Goal: Task Accomplishment & Management: Manage account settings

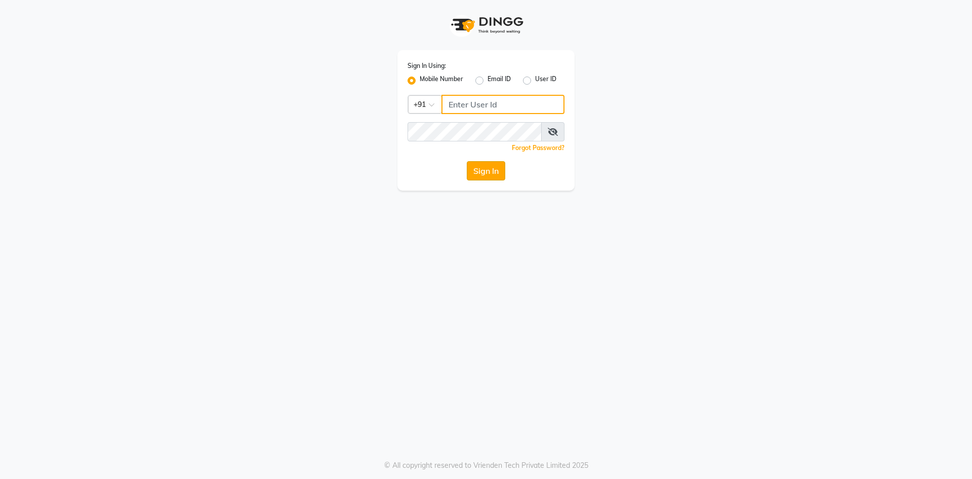
type input "9778373105"
click at [477, 175] on button "Sign In" at bounding box center [486, 170] width 38 height 19
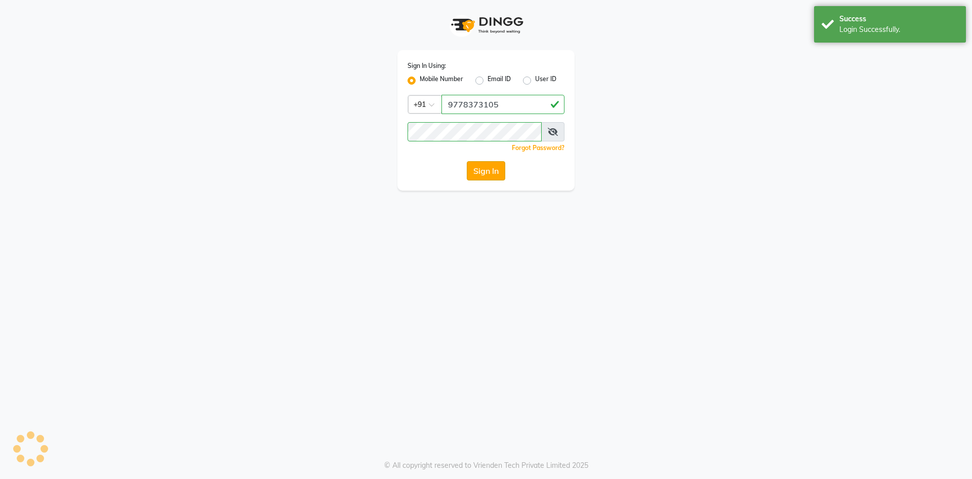
select select "7625"
select select "service"
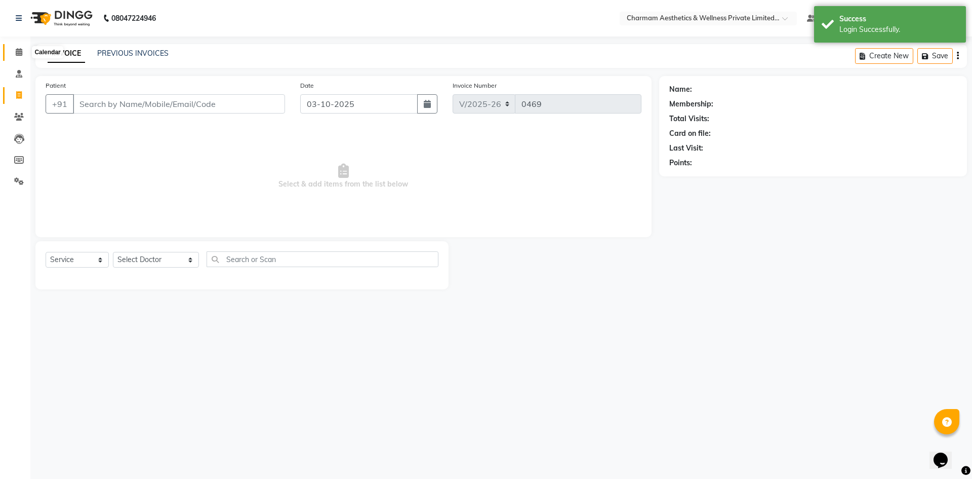
click at [22, 49] on icon at bounding box center [19, 52] width 7 height 8
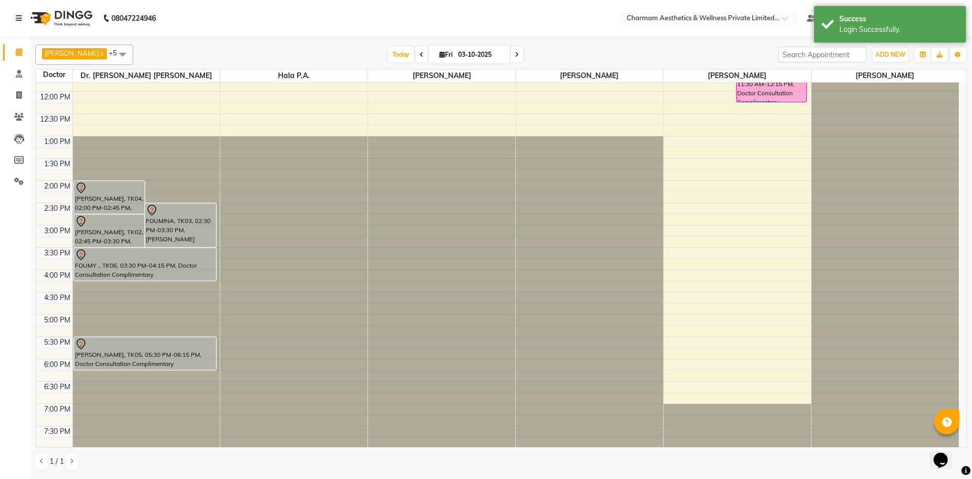
scroll to position [126, 0]
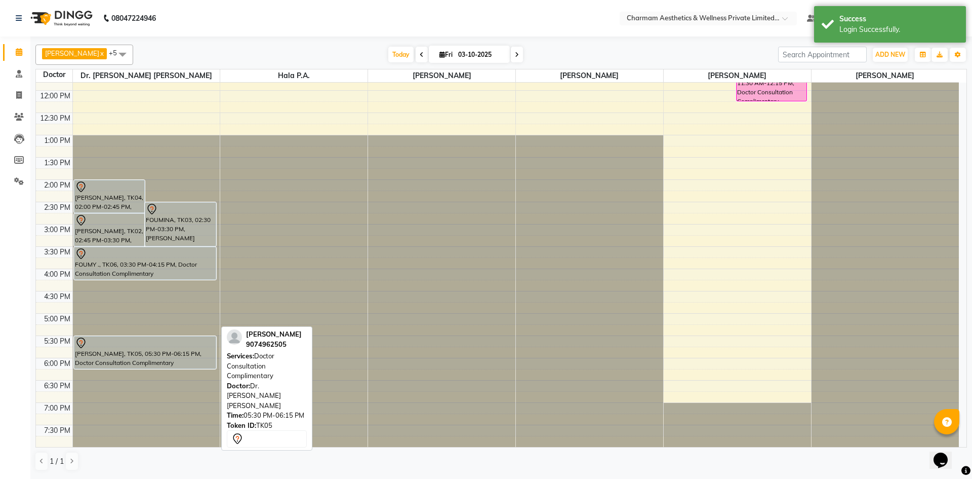
click at [198, 349] on div "[PERSON_NAME], TK05, 05:30 PM-06:15 PM, Doctor Consultation Complimentary" at bounding box center [145, 352] width 142 height 32
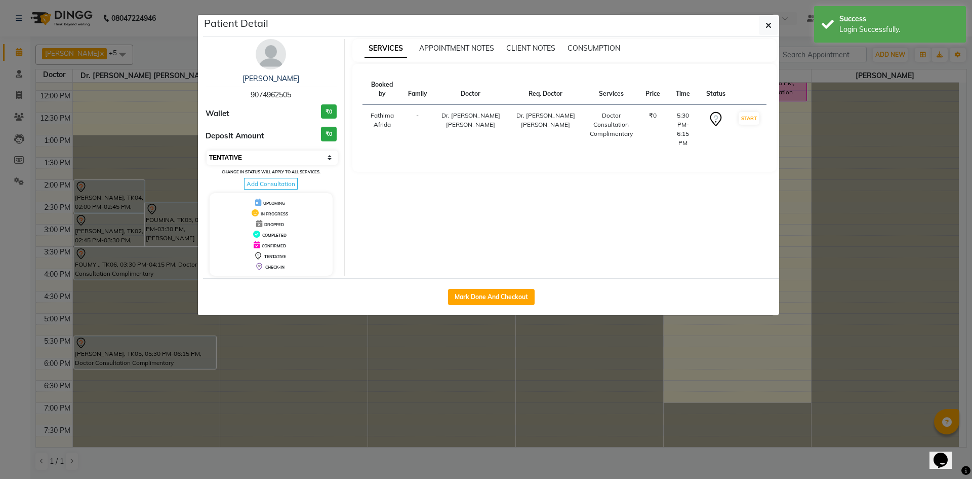
click at [245, 161] on select "Select IN SERVICE CONFIRMED TENTATIVE CHECK IN MARK DONE DROPPED UPCOMING" at bounding box center [272, 157] width 131 height 14
select select "6"
click at [207, 150] on select "Select IN SERVICE CONFIRMED TENTATIVE CHECK IN MARK DONE DROPPED UPCOMING" at bounding box center [272, 157] width 131 height 14
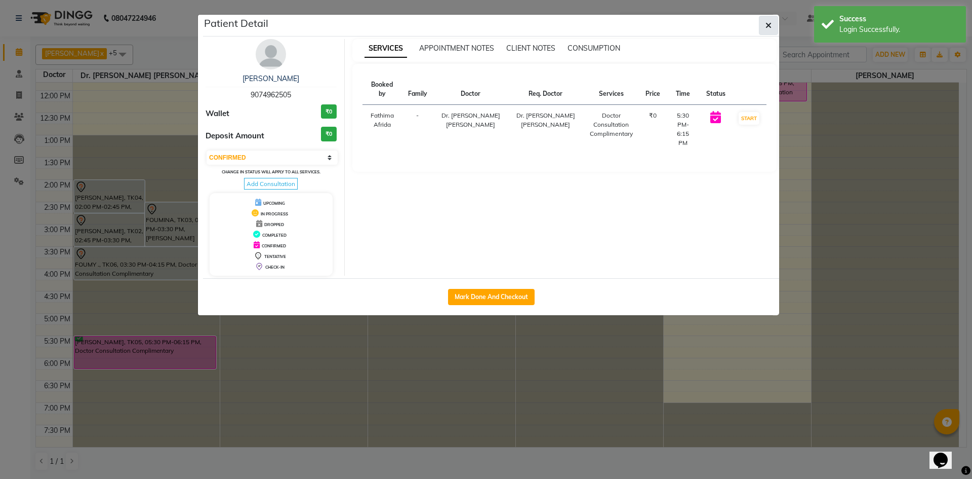
click at [765, 20] on button "button" at bounding box center [768, 25] width 19 height 19
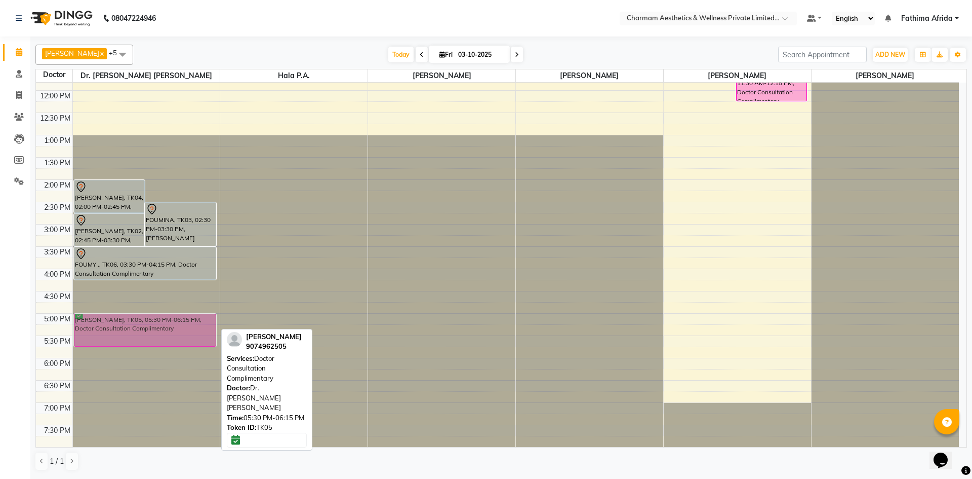
drag, startPoint x: 144, startPoint y: 341, endPoint x: 153, endPoint y: 320, distance: 22.9
click at [153, 320] on div "[PERSON_NAME], TK04, 02:00 PM-02:45 PM, Doctor Consultation Complimentary FOUMI…" at bounding box center [146, 202] width 147 height 490
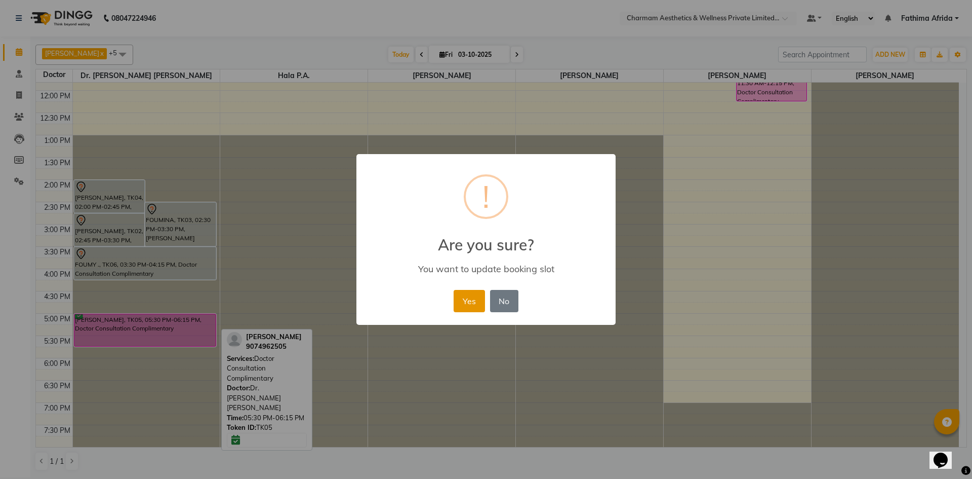
click at [470, 302] on button "Yes" at bounding box center [469, 301] width 31 height 22
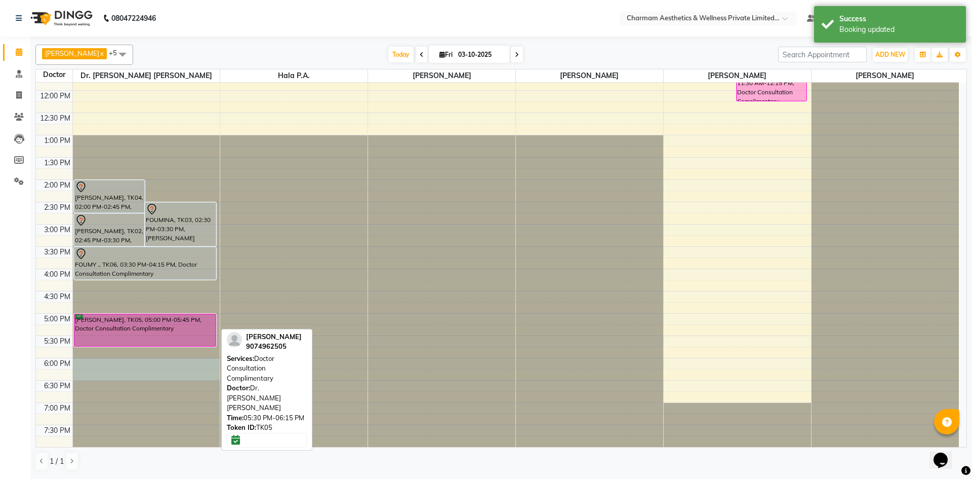
drag, startPoint x: 101, startPoint y: 361, endPoint x: 106, endPoint y: 369, distance: 9.6
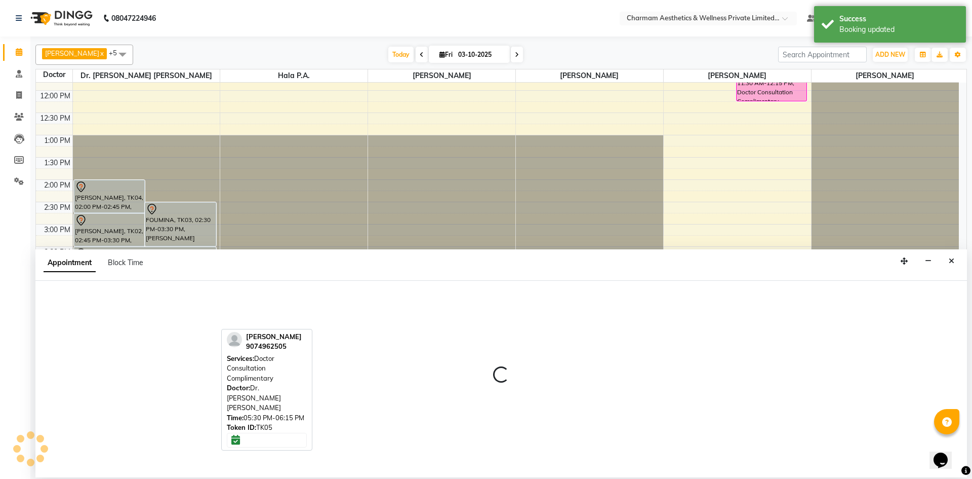
select select "69891"
select select "1080"
select select "tentative"
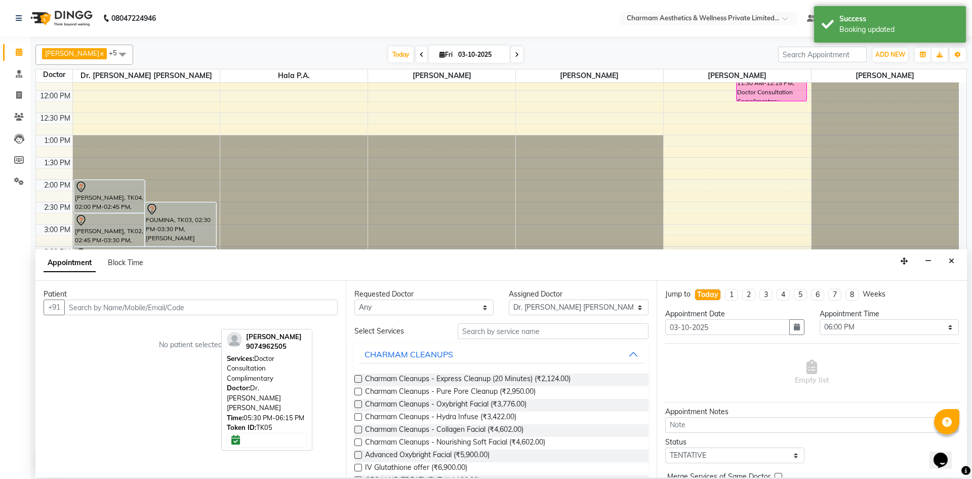
click at [219, 306] on input "text" at bounding box center [200, 307] width 273 height 16
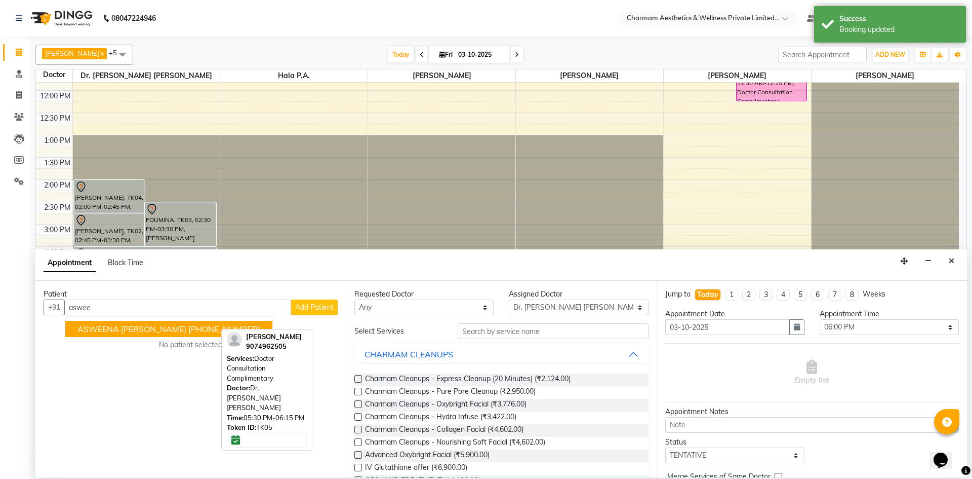
click at [198, 324] on button "ASWEENA [PERSON_NAME] [PHONE_NUMBER]" at bounding box center [168, 329] width 207 height 16
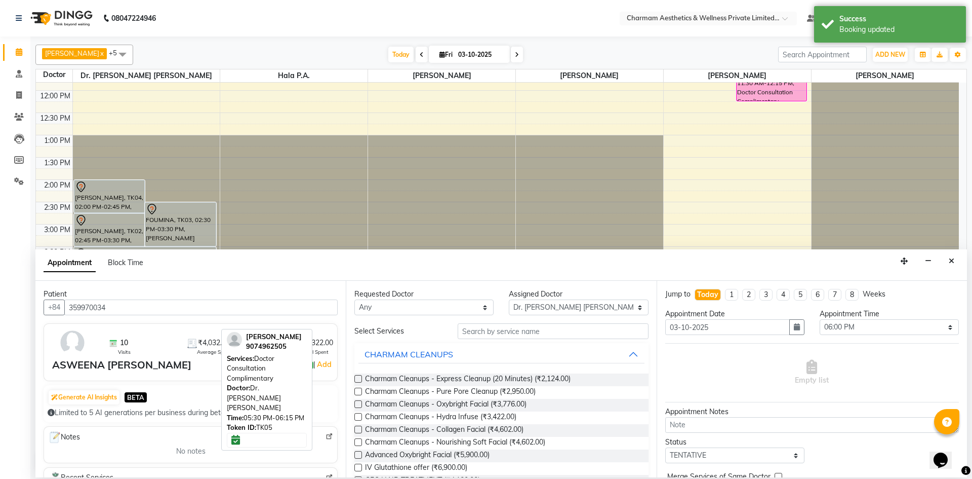
type input "359970034"
click at [441, 306] on select "Any [PERSON_NAME] K Dr. [PERSON_NAME] [PERSON_NAME] [PERSON_NAME] [PERSON_NAME]…" at bounding box center [423, 307] width 139 height 16
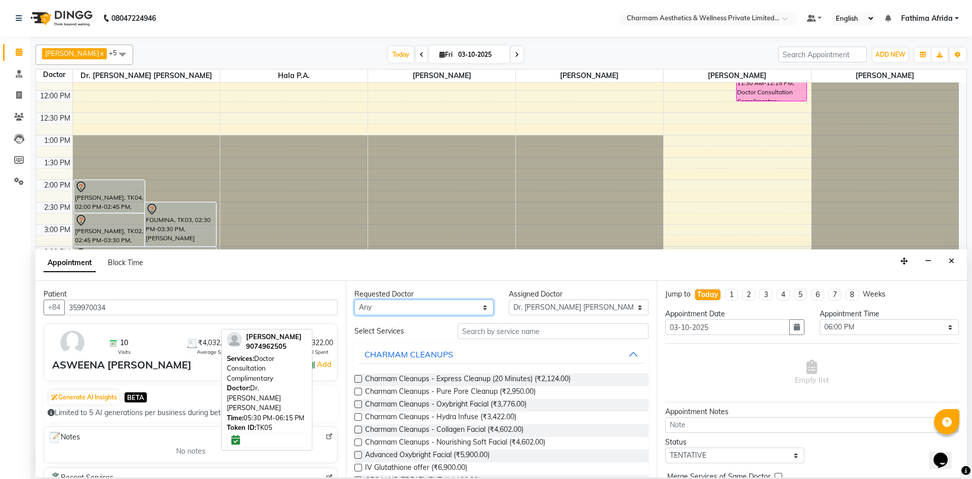
select select "69891"
click at [354, 299] on select "Any [PERSON_NAME] K Dr. [PERSON_NAME] [PERSON_NAME] [PERSON_NAME] [PERSON_NAME]…" at bounding box center [423, 307] width 139 height 16
click at [568, 330] on input "text" at bounding box center [553, 331] width 191 height 16
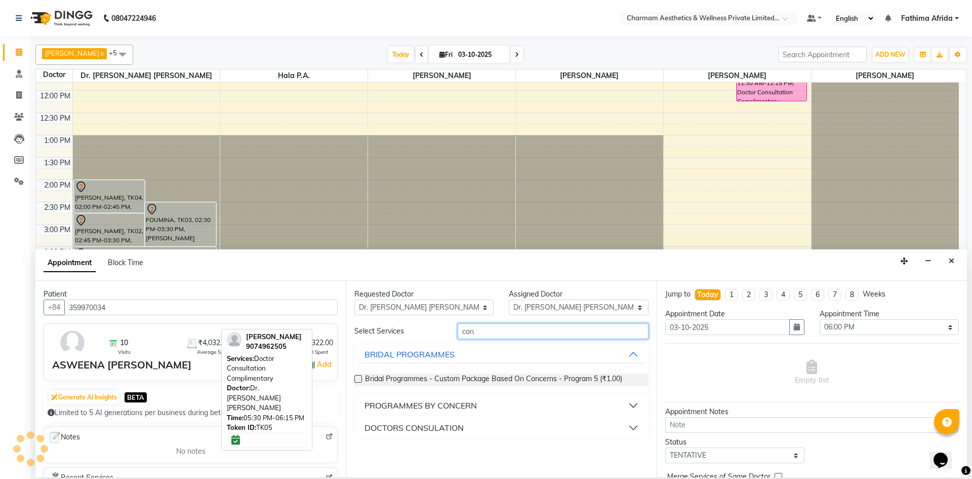
type input "con"
click at [576, 434] on button "DOCTORS CONSULATION" at bounding box center [502, 427] width 286 height 18
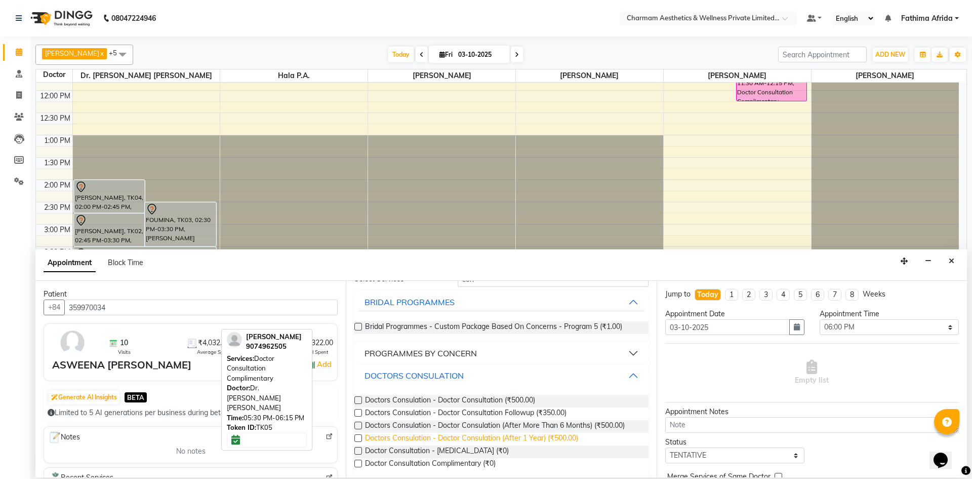
scroll to position [55, 0]
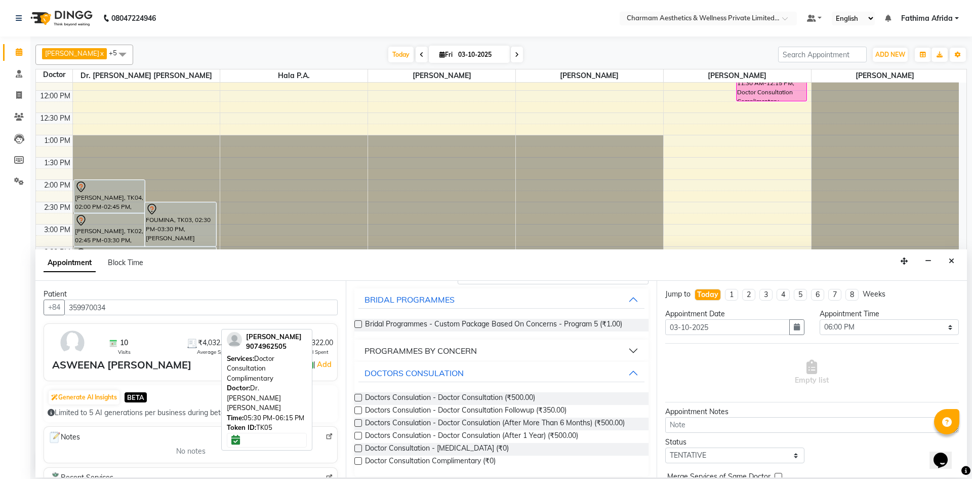
click at [357, 461] on label at bounding box center [358, 461] width 8 height 8
click at [357, 461] on input "checkbox" at bounding box center [357, 461] width 7 height 7
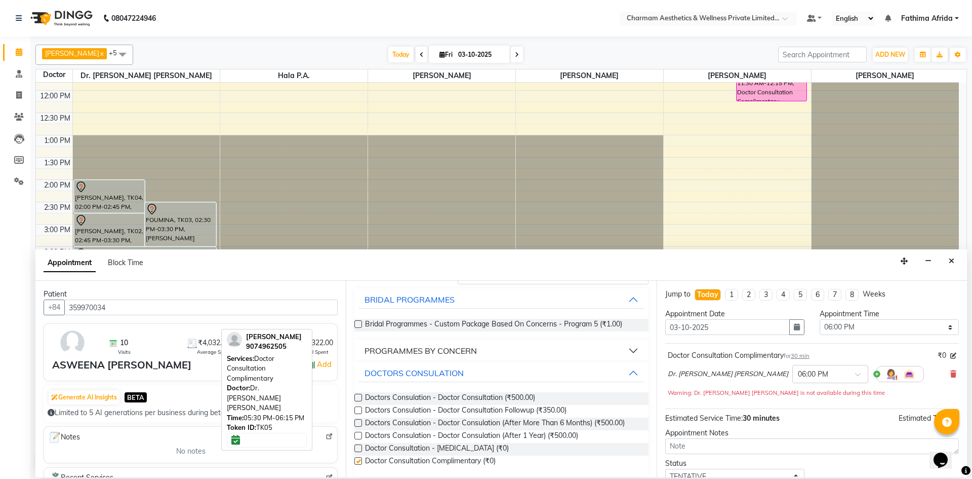
checkbox input "false"
click at [741, 449] on textarea at bounding box center [812, 446] width 294 height 16
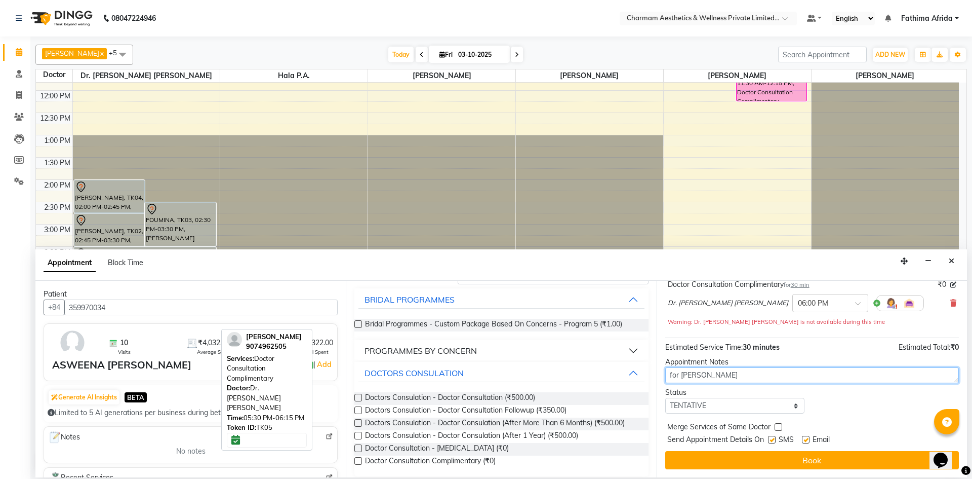
type textarea "for [PERSON_NAME]"
click at [773, 441] on label at bounding box center [772, 440] width 8 height 8
click at [773, 441] on input "checkbox" at bounding box center [771, 440] width 7 height 7
checkbox input "false"
click at [808, 436] on label at bounding box center [806, 440] width 8 height 8
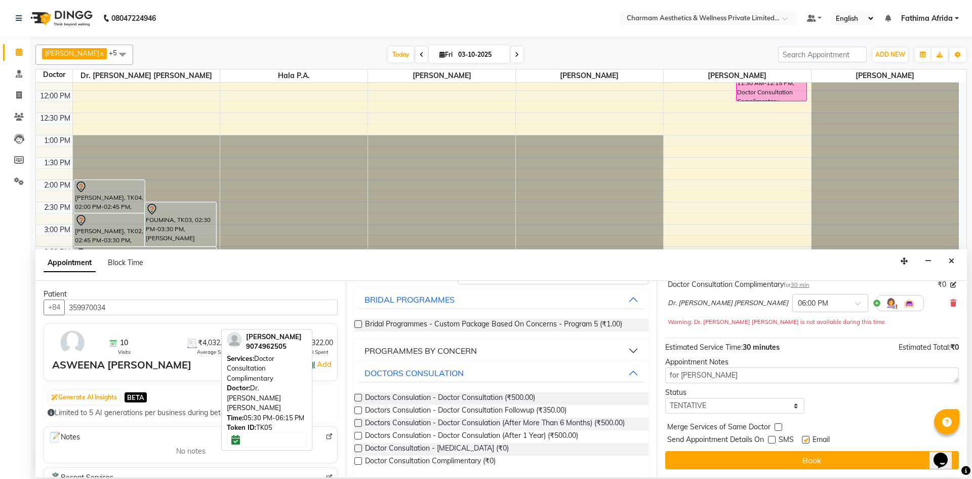
click at [808, 437] on input "checkbox" at bounding box center [805, 440] width 7 height 7
checkbox input "false"
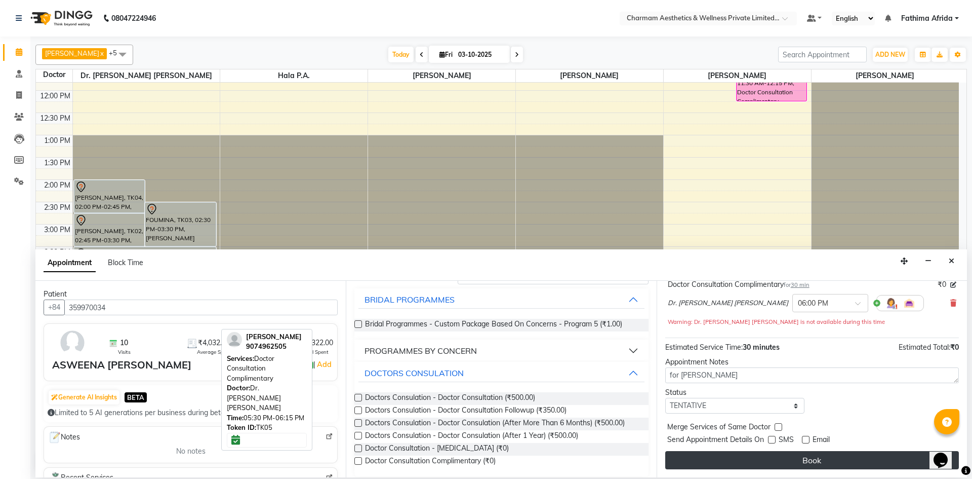
click at [808, 454] on button "Book" at bounding box center [812, 460] width 294 height 18
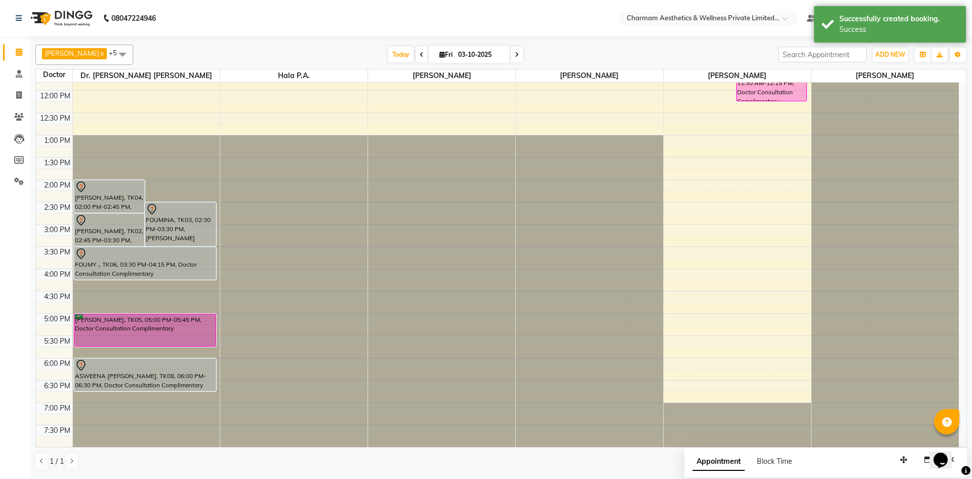
click at [169, 385] on div "[PERSON_NAME], TK04, 02:00 PM-02:45 PM, Doctor Consultation Complimentary FOUMI…" at bounding box center [146, 202] width 147 height 490
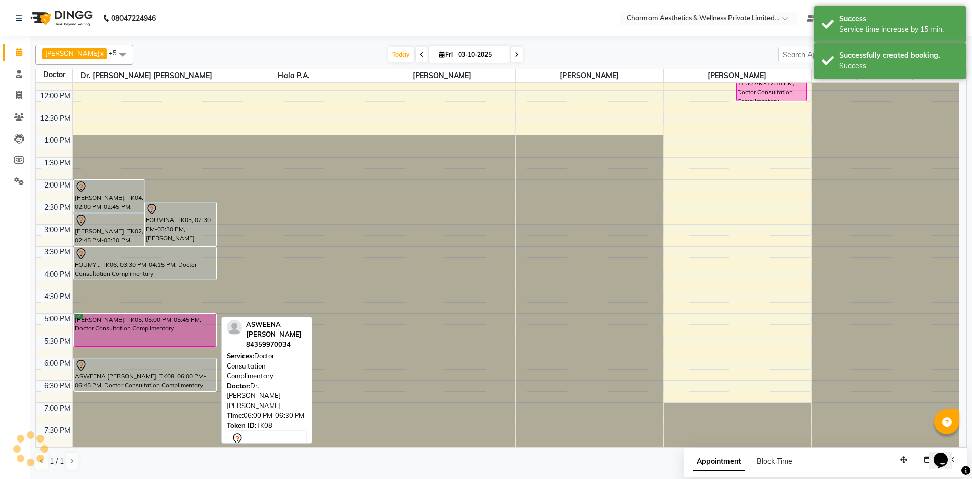
click at [171, 378] on div "ASWEENA [PERSON_NAME], TK08, 06:00 PM-06:45 PM, Doctor Consultation Complimenta…" at bounding box center [145, 375] width 142 height 32
click at [170, 373] on div "ASWEENA [PERSON_NAME], TK08, 06:00 PM-06:45 PM, Doctor Consultation Complimenta…" at bounding box center [145, 375] width 142 height 32
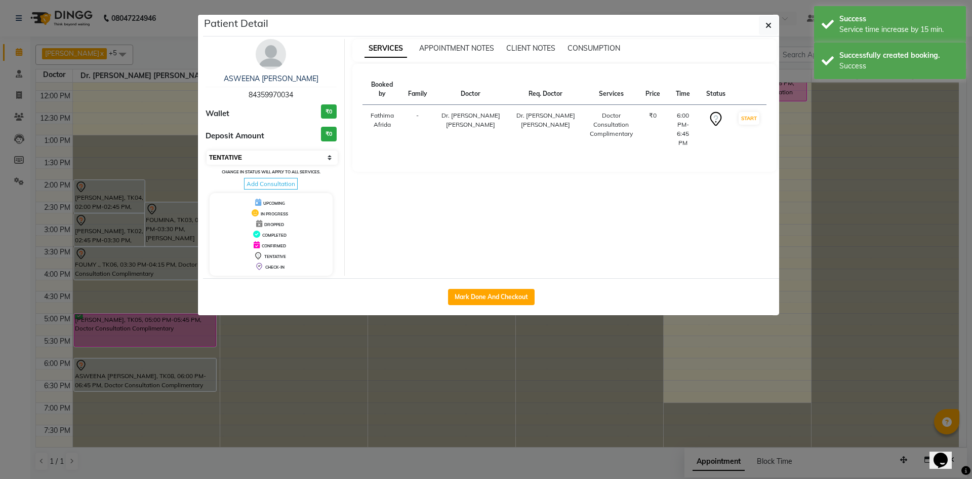
click at [284, 159] on select "Select IN SERVICE CONFIRMED TENTATIVE CHECK IN MARK DONE DROPPED UPCOMING" at bounding box center [272, 157] width 131 height 14
select select "6"
click at [207, 150] on select "Select IN SERVICE CONFIRMED TENTATIVE CHECK IN MARK DONE DROPPED UPCOMING" at bounding box center [272, 157] width 131 height 14
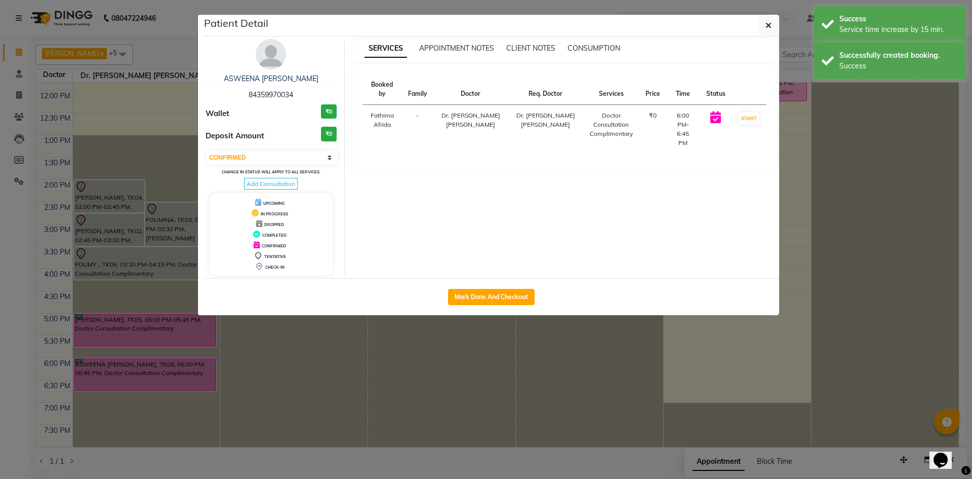
click at [778, 25] on div "Patient Detail" at bounding box center [491, 26] width 576 height 22
click at [769, 26] on icon "button" at bounding box center [769, 25] width 6 height 8
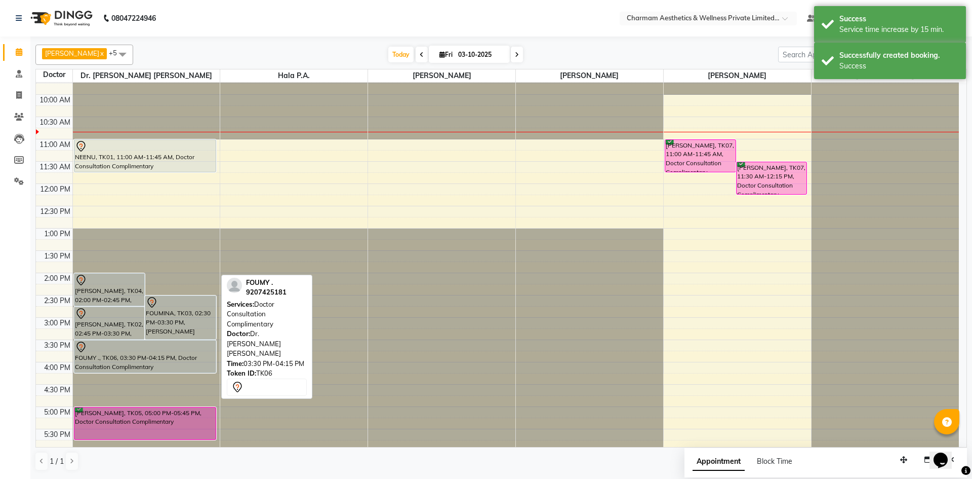
scroll to position [24, 0]
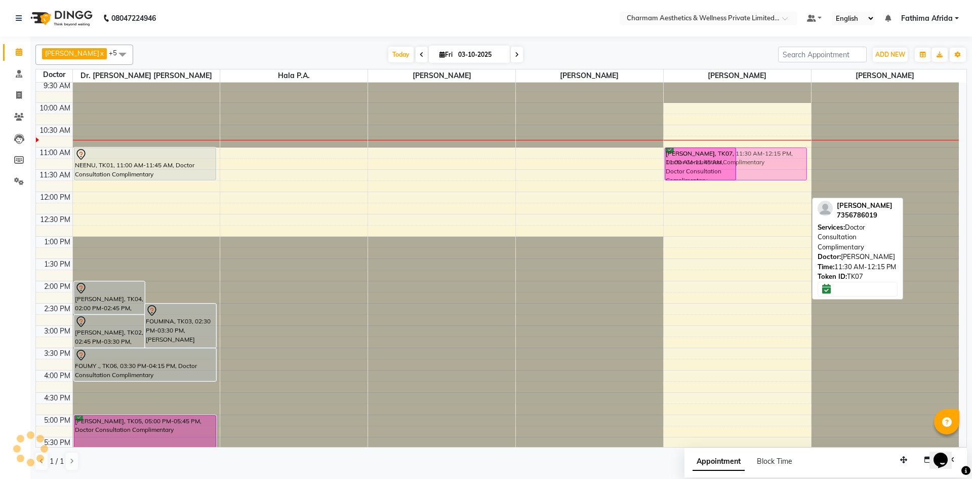
drag, startPoint x: 791, startPoint y: 185, endPoint x: 789, endPoint y: 163, distance: 21.9
click at [789, 163] on div "[PERSON_NAME], TK07, 11:00 AM-11:45 AM, Doctor Consultation Complimentary [PERS…" at bounding box center [737, 303] width 147 height 490
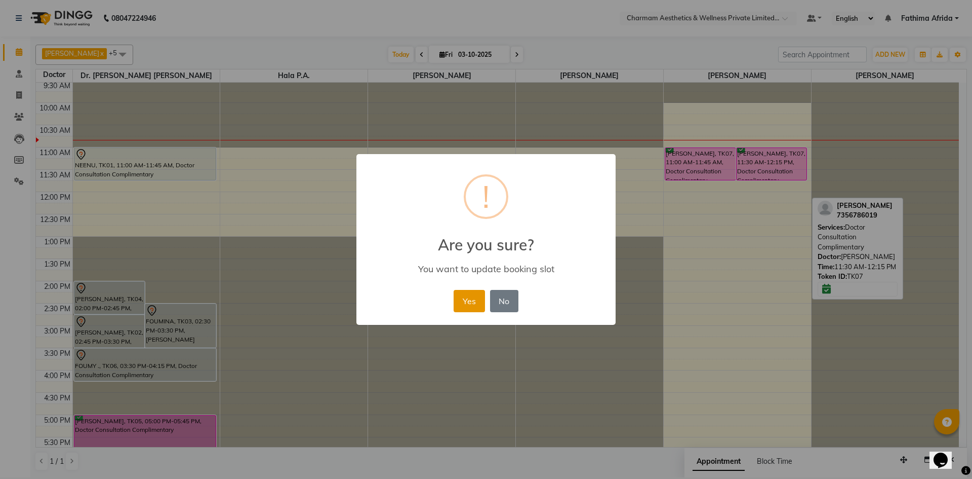
click at [465, 303] on button "Yes" at bounding box center [469, 301] width 31 height 22
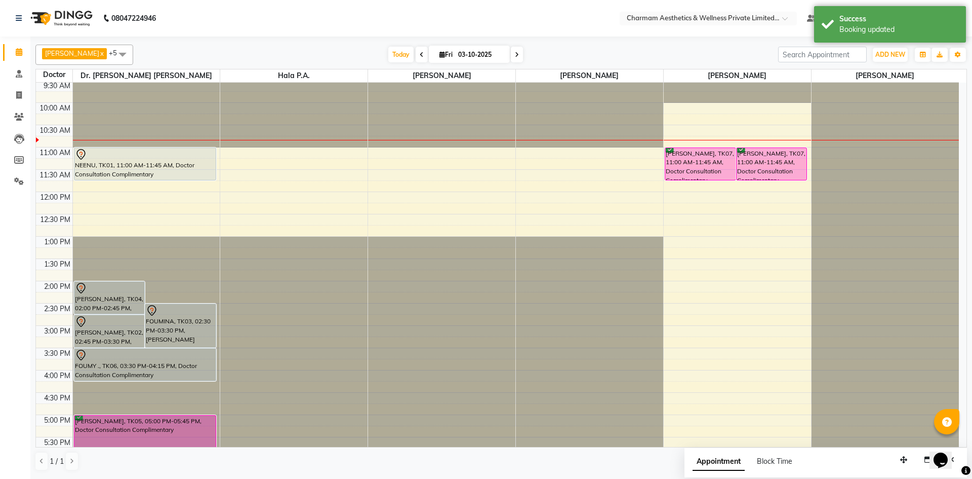
click at [536, 56] on div "[DATE] [DATE]" at bounding box center [455, 54] width 635 height 15
click at [519, 55] on icon at bounding box center [517, 55] width 4 height 6
type input "04-10-2025"
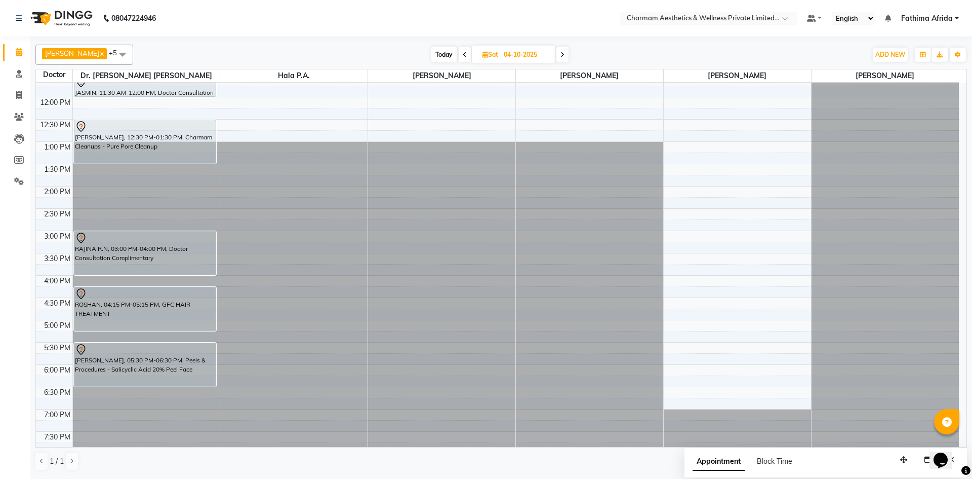
scroll to position [126, 0]
